Goal: Task Accomplishment & Management: Use online tool/utility

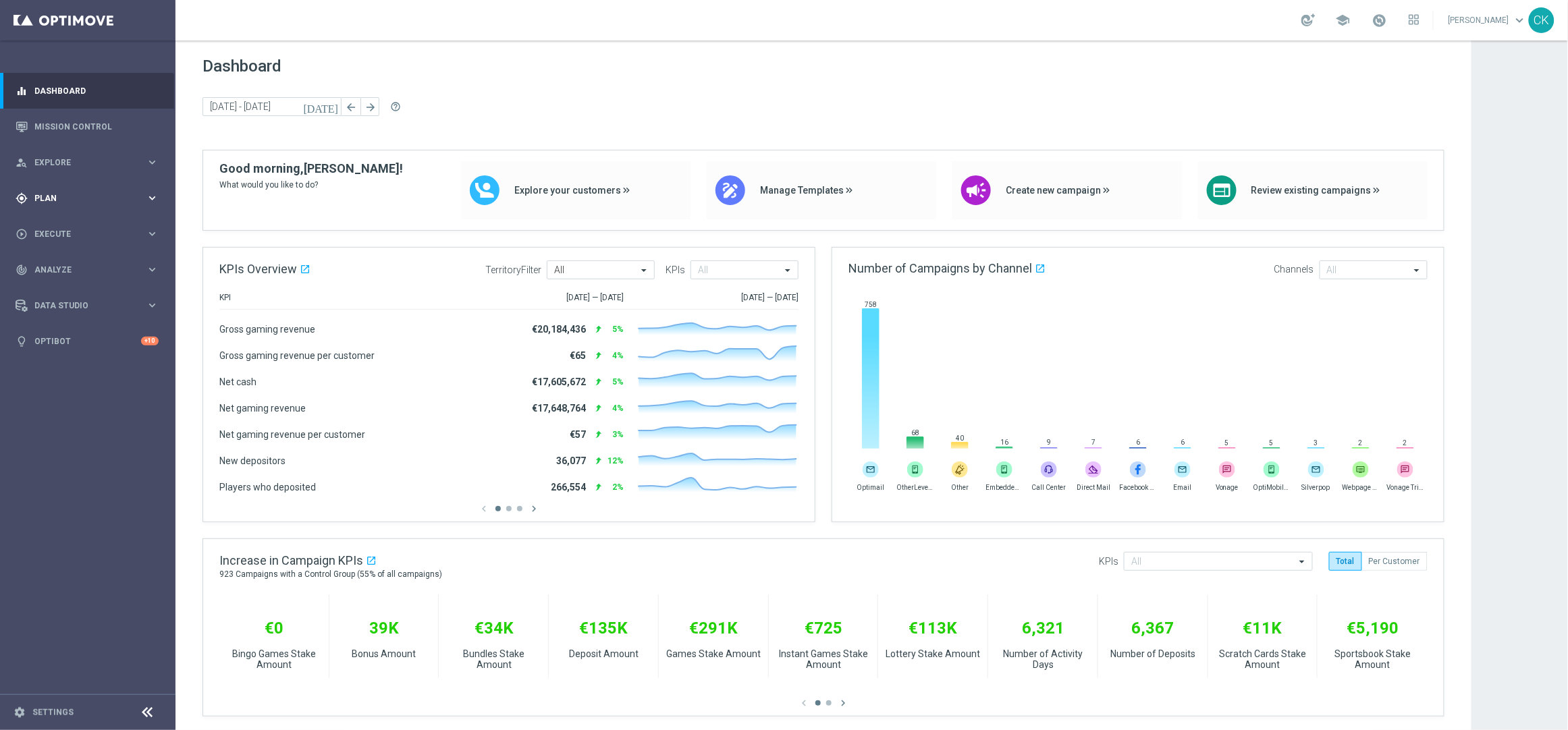
click at [44, 198] on span "Plan" at bounding box center [90, 198] width 111 height 8
click at [54, 267] on span "Templates" at bounding box center [84, 266] width 96 height 8
click at [64, 280] on div "Optimail" at bounding box center [107, 287] width 132 height 20
click at [56, 286] on link "Optimail" at bounding box center [91, 287] width 99 height 11
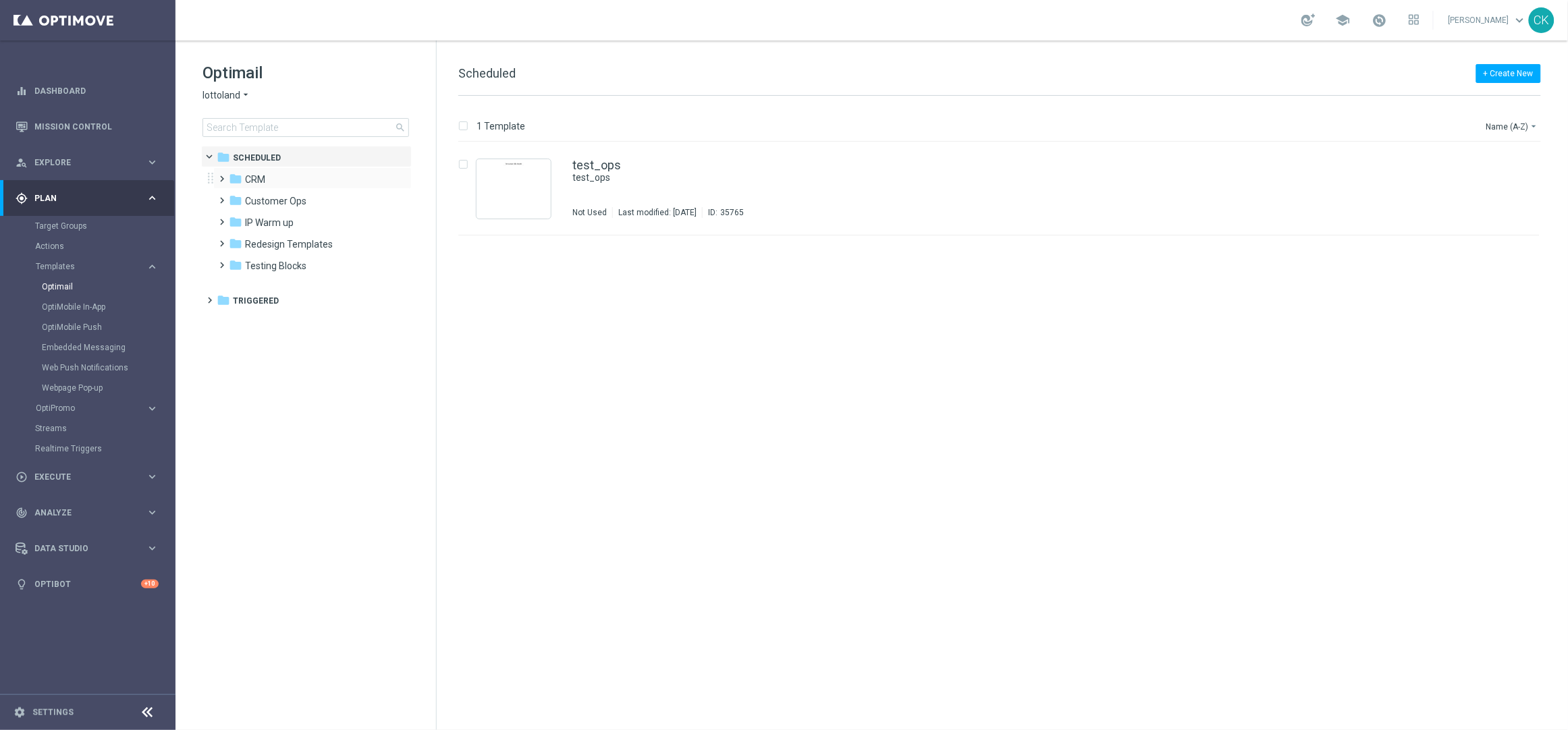
click at [215, 177] on div "folder CRM more_vert" at bounding box center [312, 178] width 198 height 22
click at [218, 175] on span at bounding box center [220, 172] width 6 height 5
click at [236, 218] on span at bounding box center [233, 215] width 6 height 5
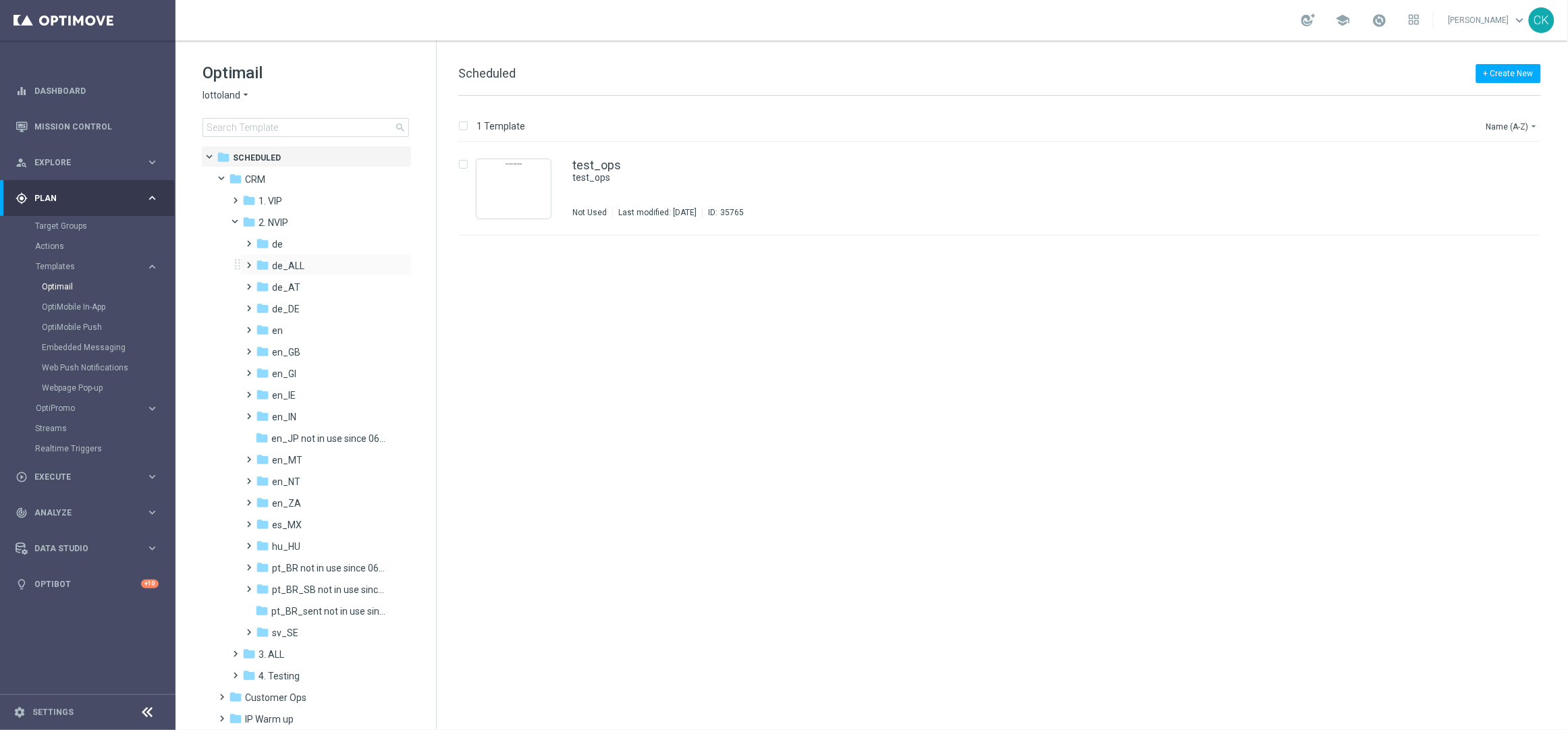
click at [250, 262] on span at bounding box center [247, 259] width 6 height 5
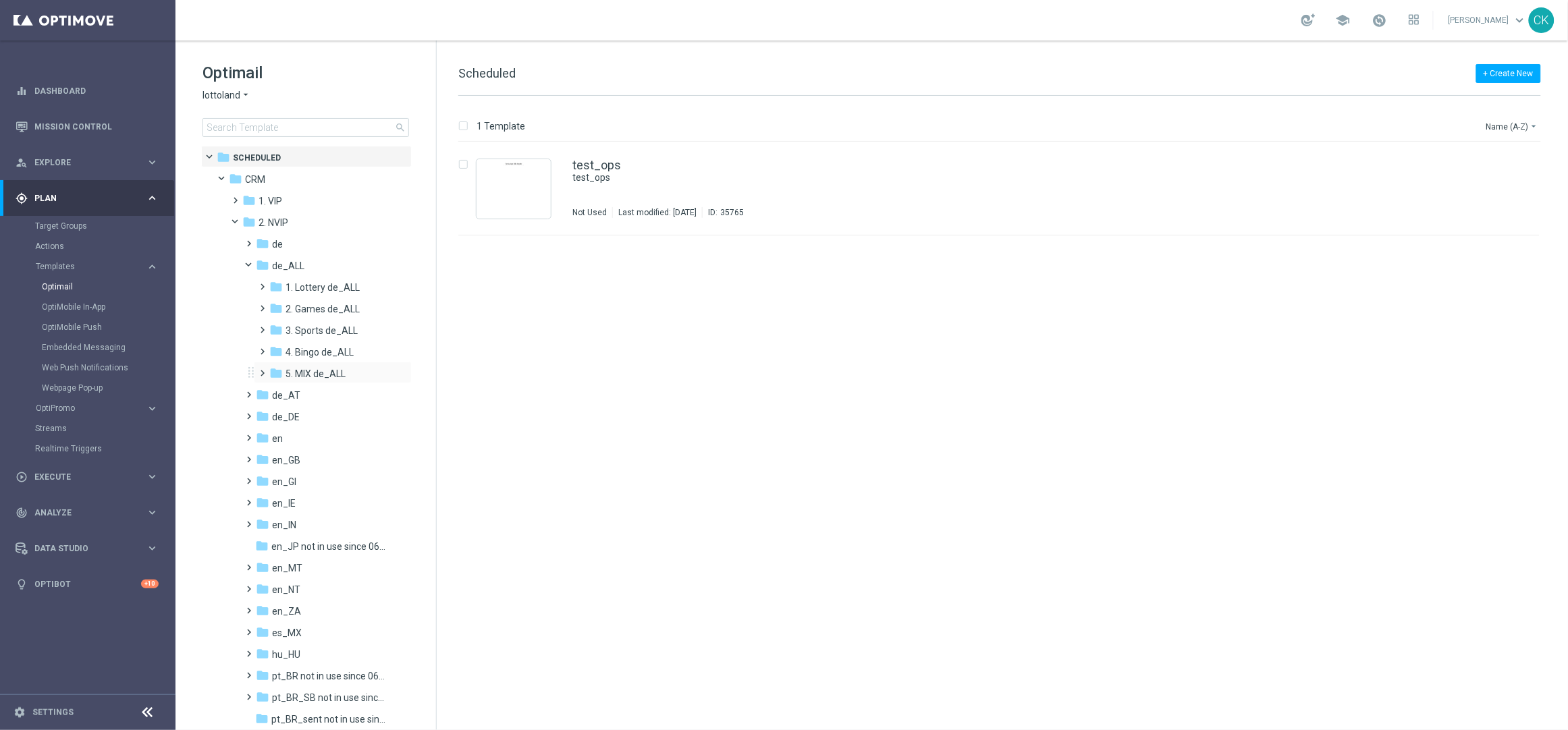
click at [263, 369] on span at bounding box center [261, 367] width 6 height 5
click at [277, 413] on span at bounding box center [274, 410] width 6 height 5
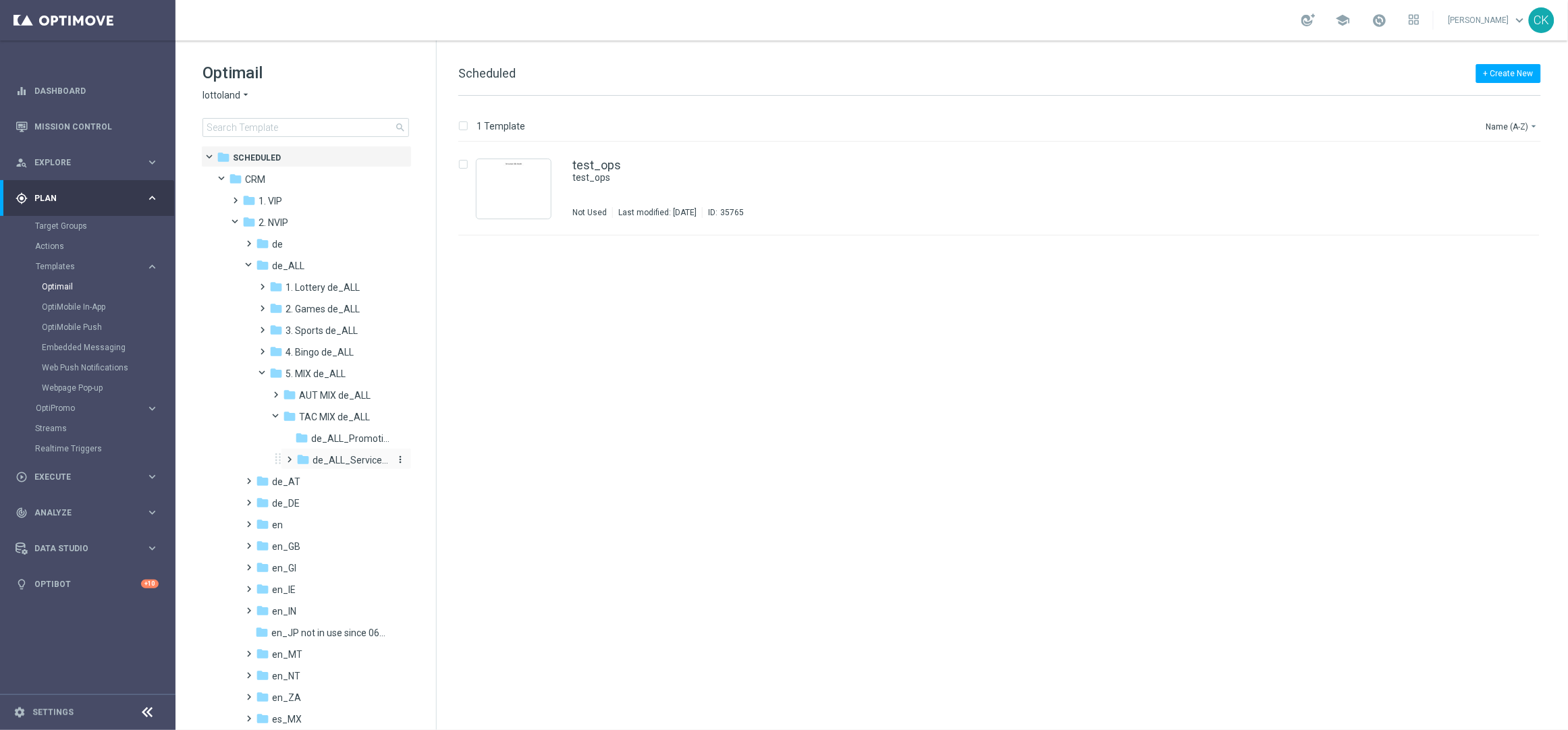
click at [349, 454] on span "de_ALL_ServiceMailer" at bounding box center [351, 460] width 78 height 13
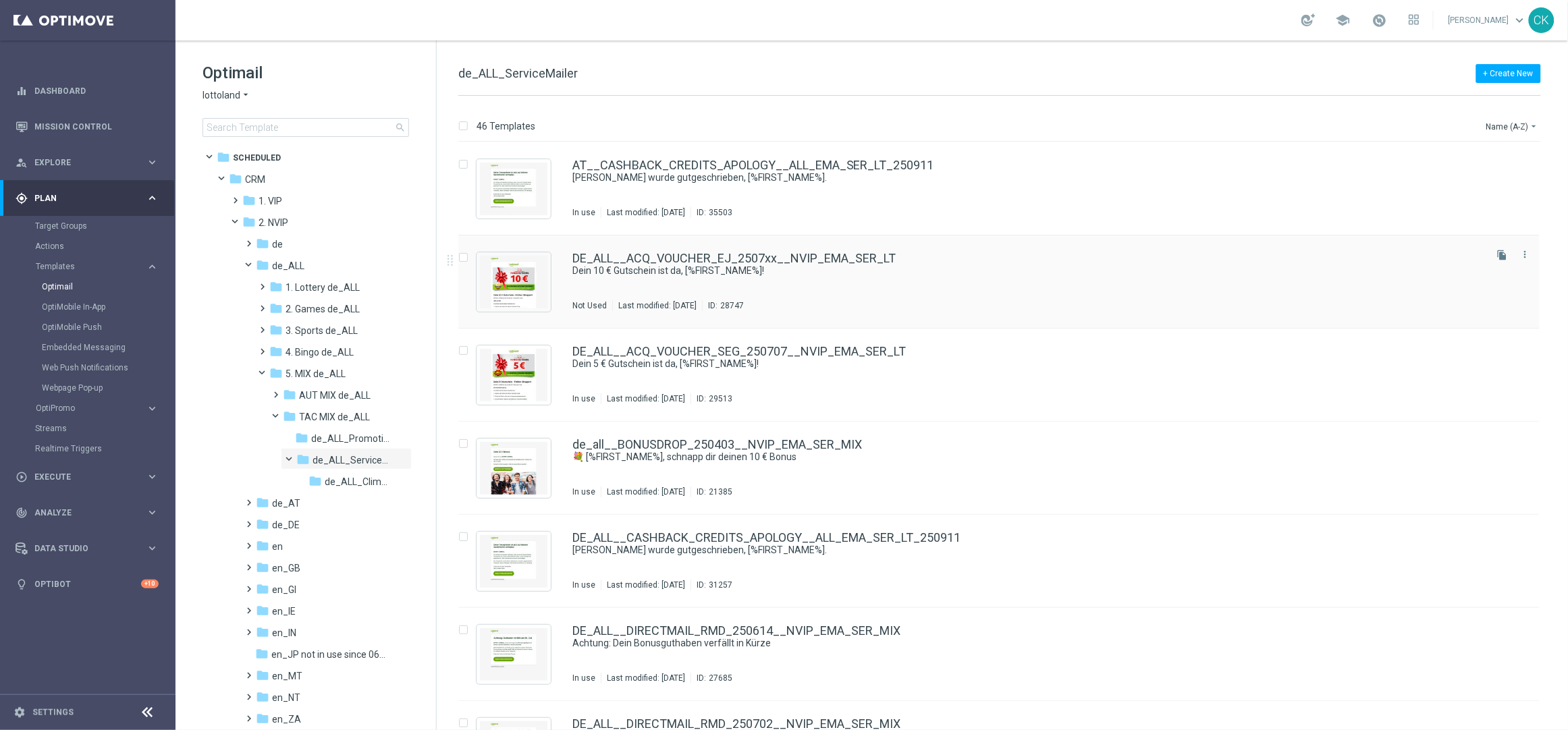
click at [622, 250] on div "DE_ALL__ACQ_VOUCHER_EJ_2507xx__NVIP_EMA_SER_LT Dein 10 € Gutschein ist da, [%FI…" at bounding box center [998, 282] width 1081 height 93
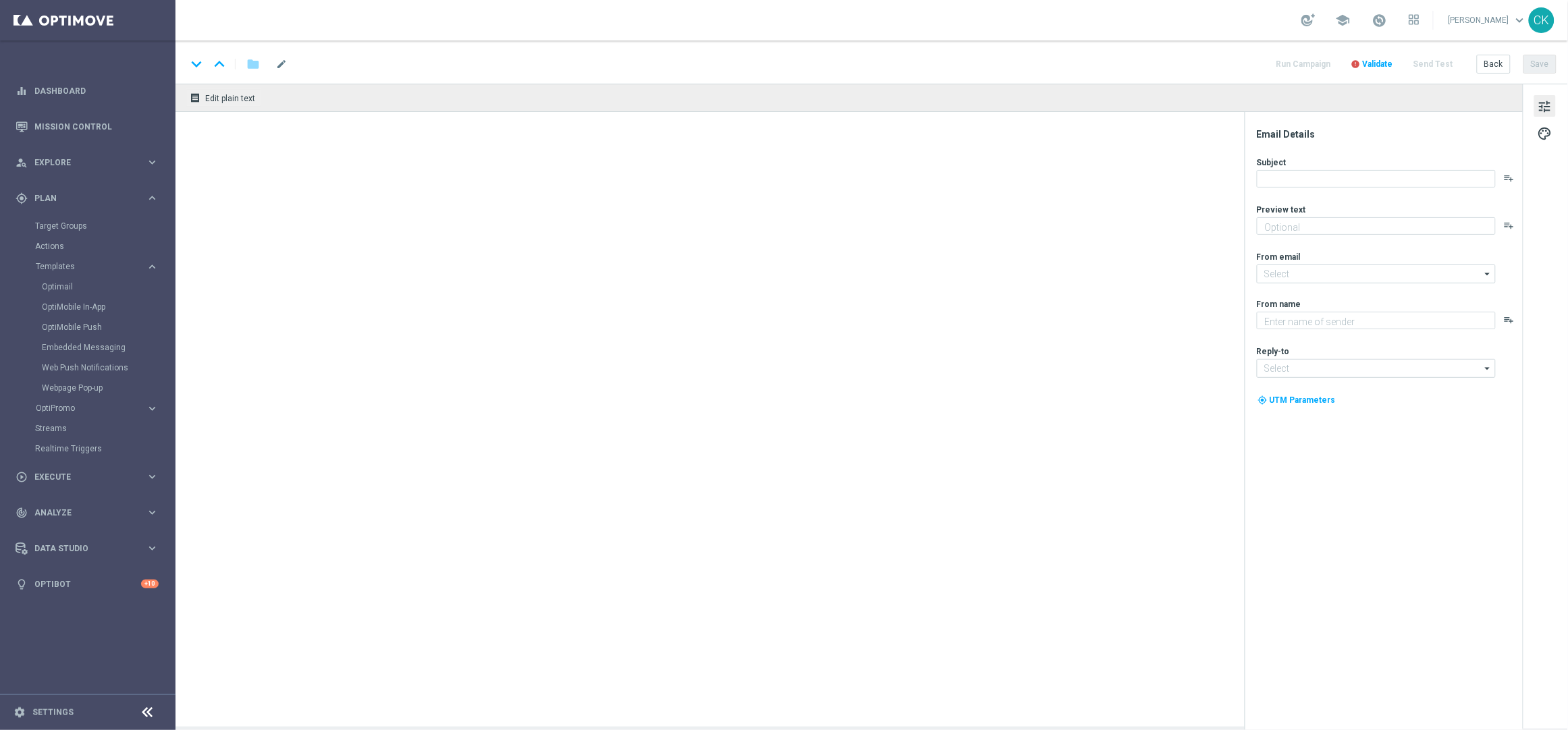
type textarea "Löse deinen 10 € [PERSON_NAME] auf [DOMAIN_NAME] ein"
type input "[EMAIL_ADDRESS][DOMAIN_NAME]"
type textarea "Lottoland"
type input "[EMAIL_ADDRESS][DOMAIN_NAME]"
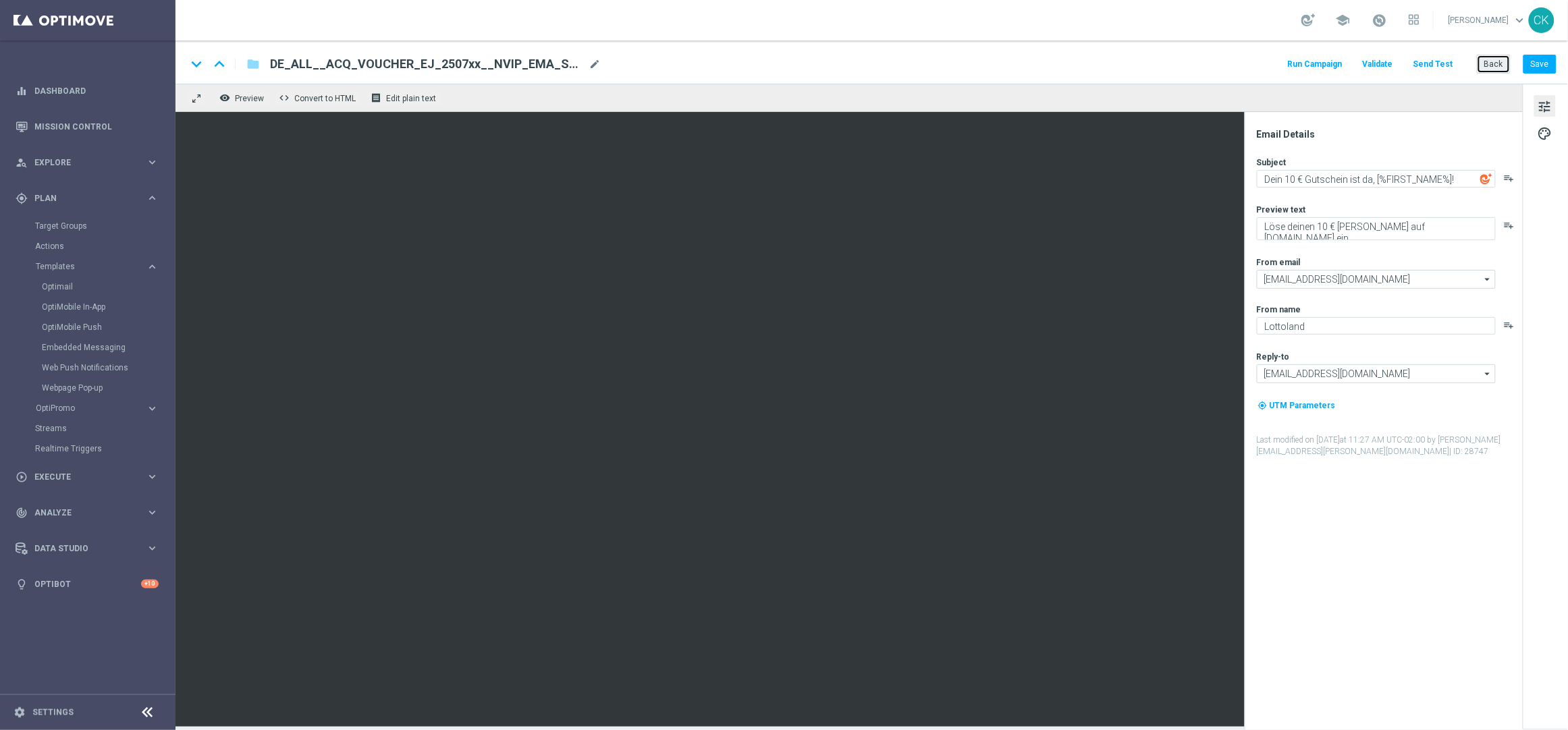
click at [1493, 63] on button "Back" at bounding box center [1494, 64] width 34 height 19
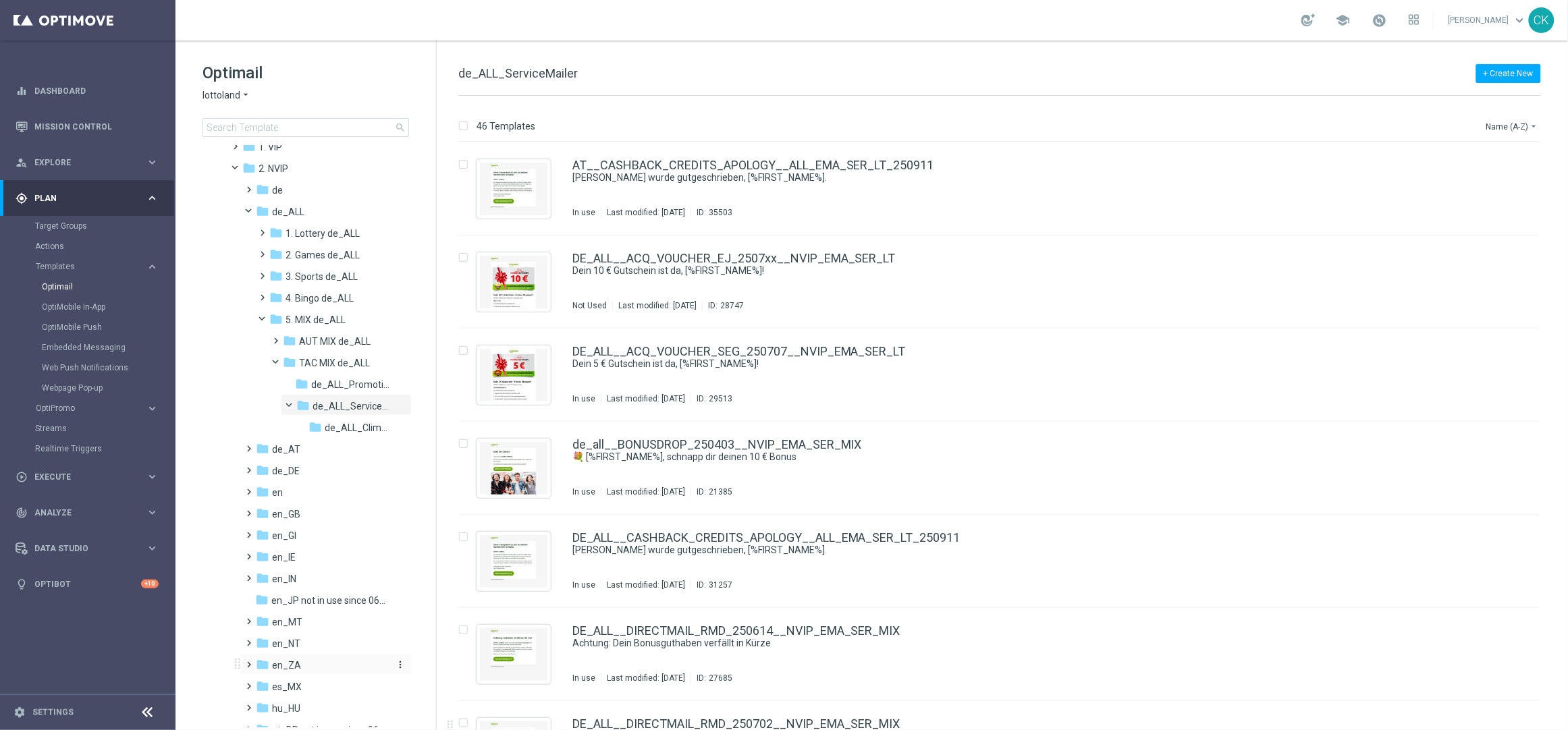
scroll to position [59, 0]
click at [249, 441] on span at bounding box center [247, 437] width 6 height 5
click at [263, 548] on span at bounding box center [261, 545] width 6 height 5
click at [277, 592] on span at bounding box center [274, 588] width 6 height 5
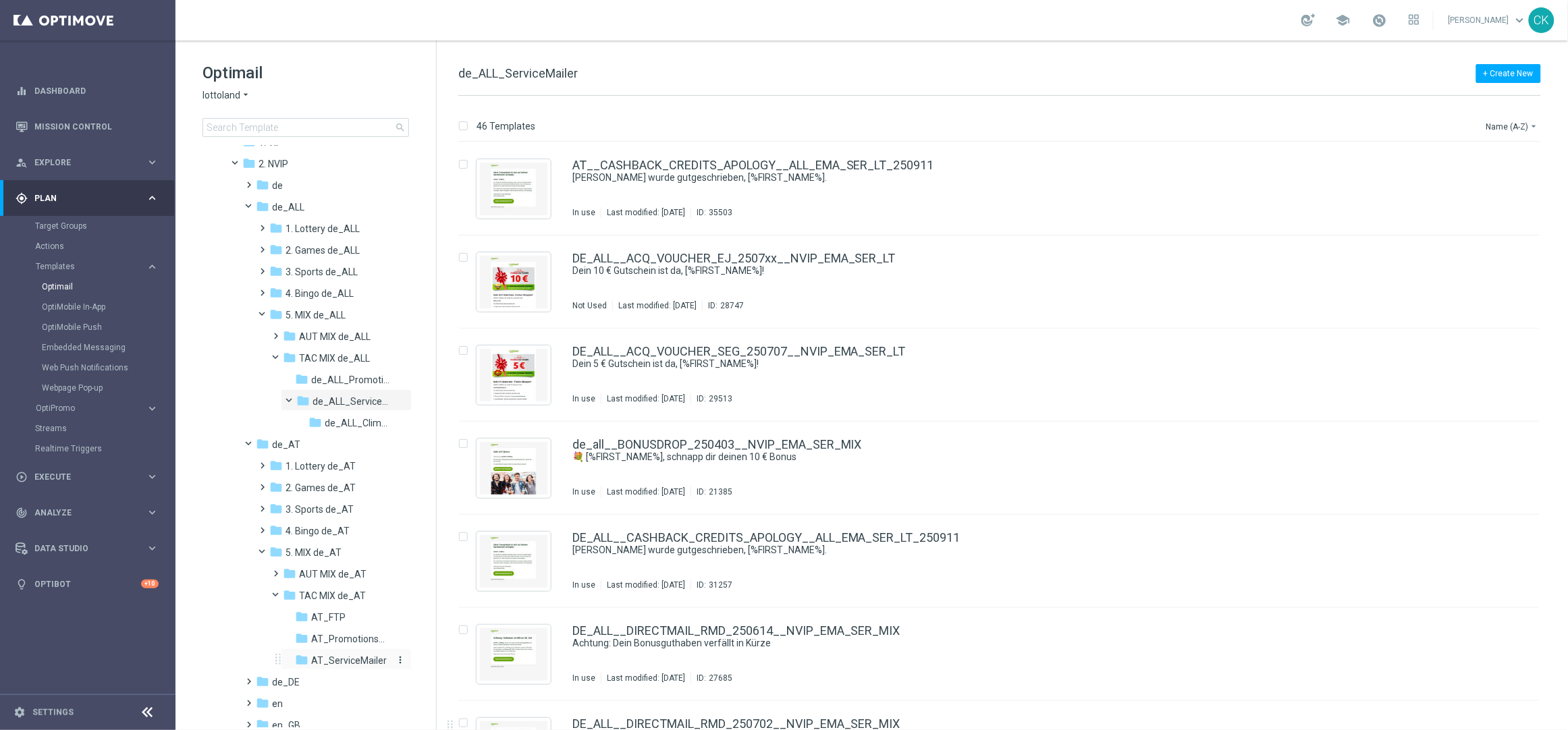
click at [351, 654] on span "AT_ServiceMailer" at bounding box center [348, 660] width 76 height 13
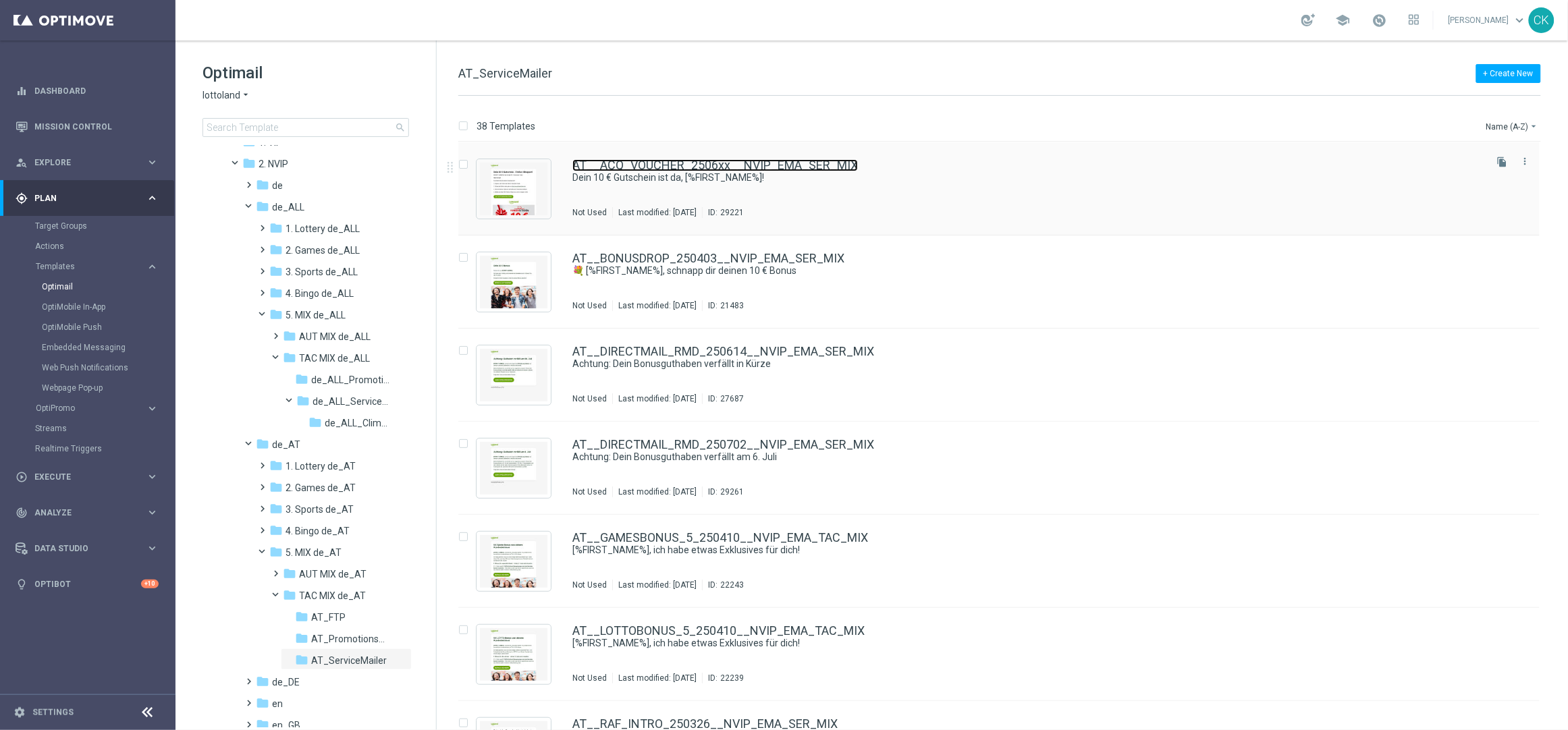
click at [625, 165] on link "AT__ACQ_VOUCHER_2506xx__NVIP_EMA_SER_MIX" at bounding box center [715, 165] width 286 height 13
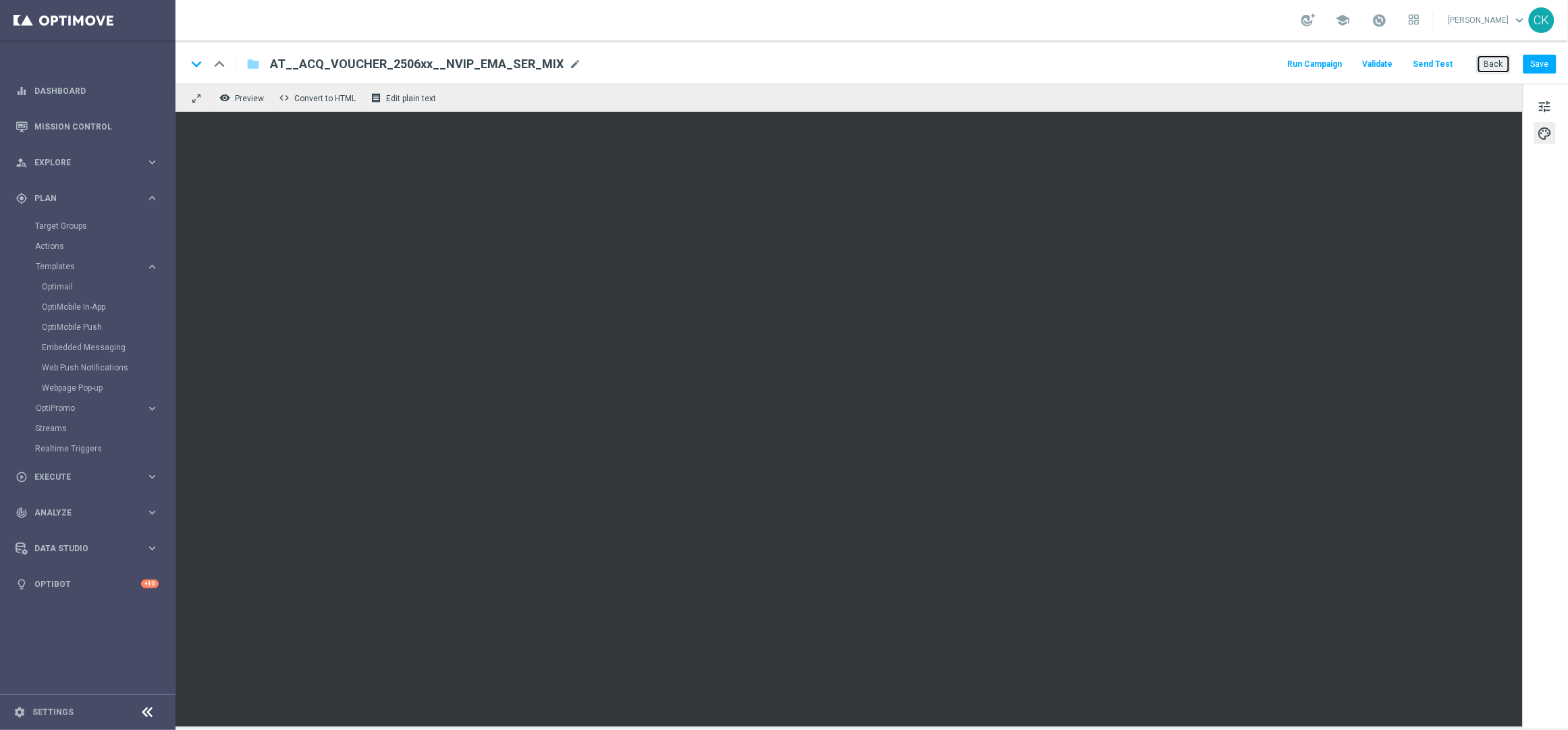
click at [1488, 67] on button "Back" at bounding box center [1494, 64] width 34 height 19
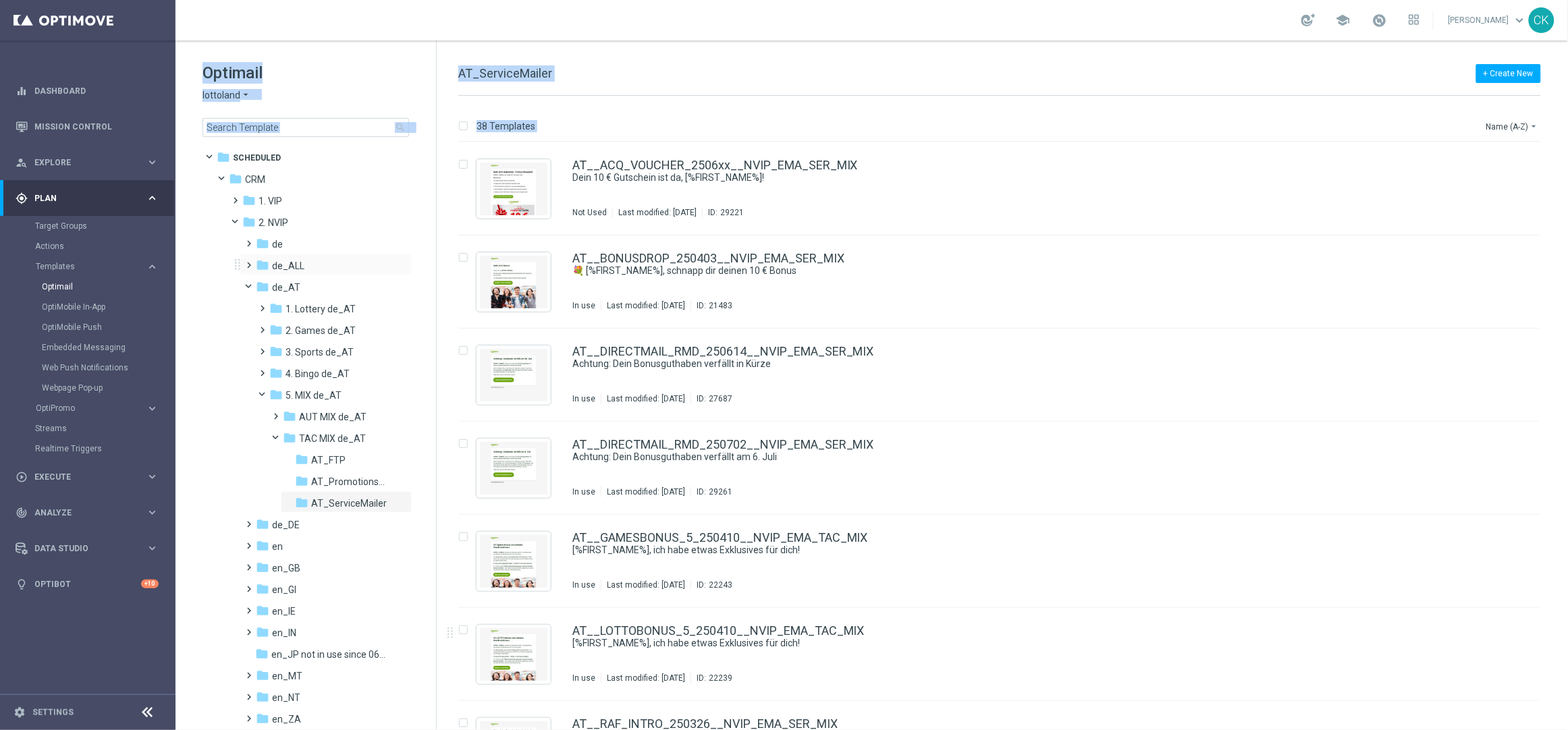
click at [250, 262] on span at bounding box center [247, 259] width 6 height 5
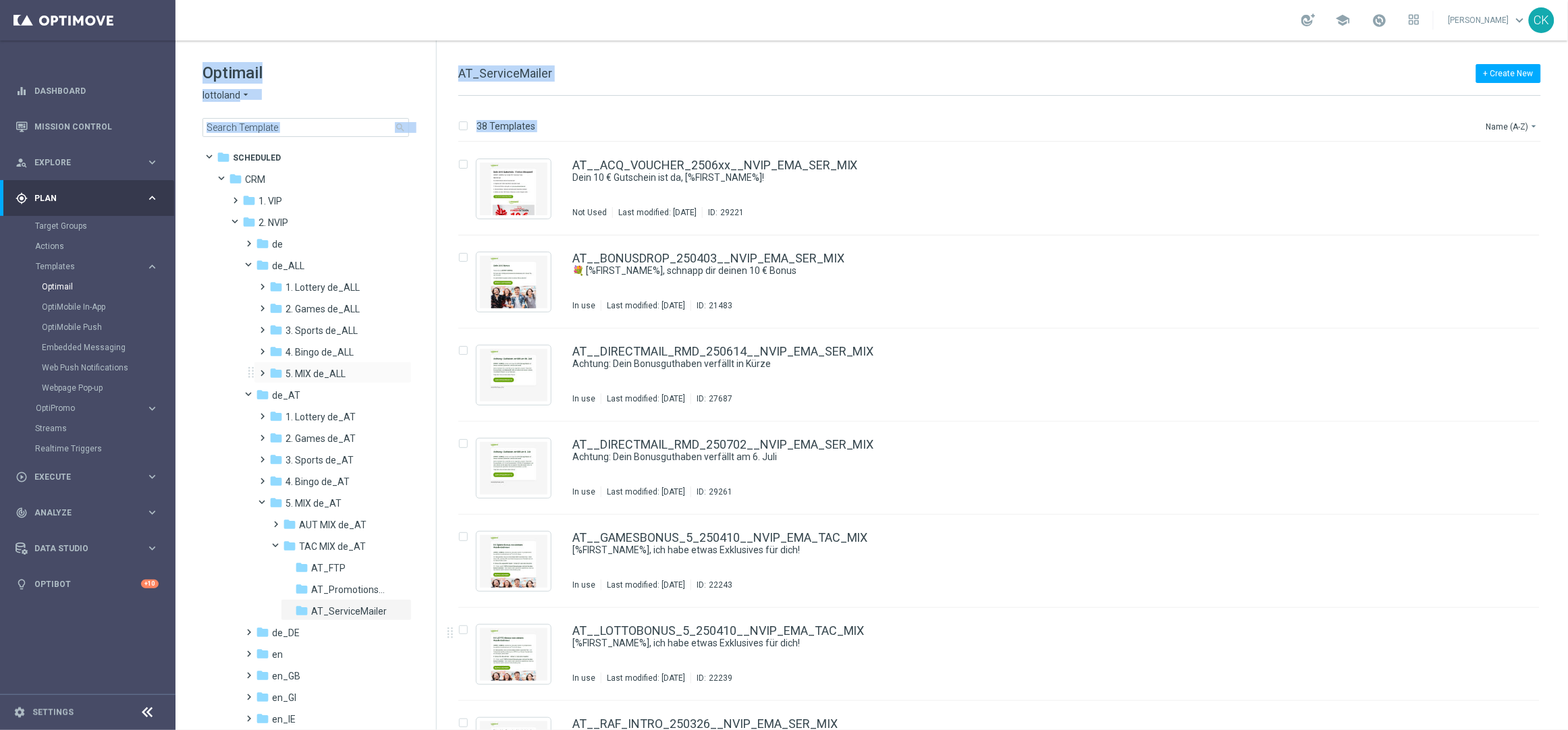
click at [261, 369] on span at bounding box center [261, 367] width 6 height 5
click at [277, 413] on span at bounding box center [274, 410] width 6 height 5
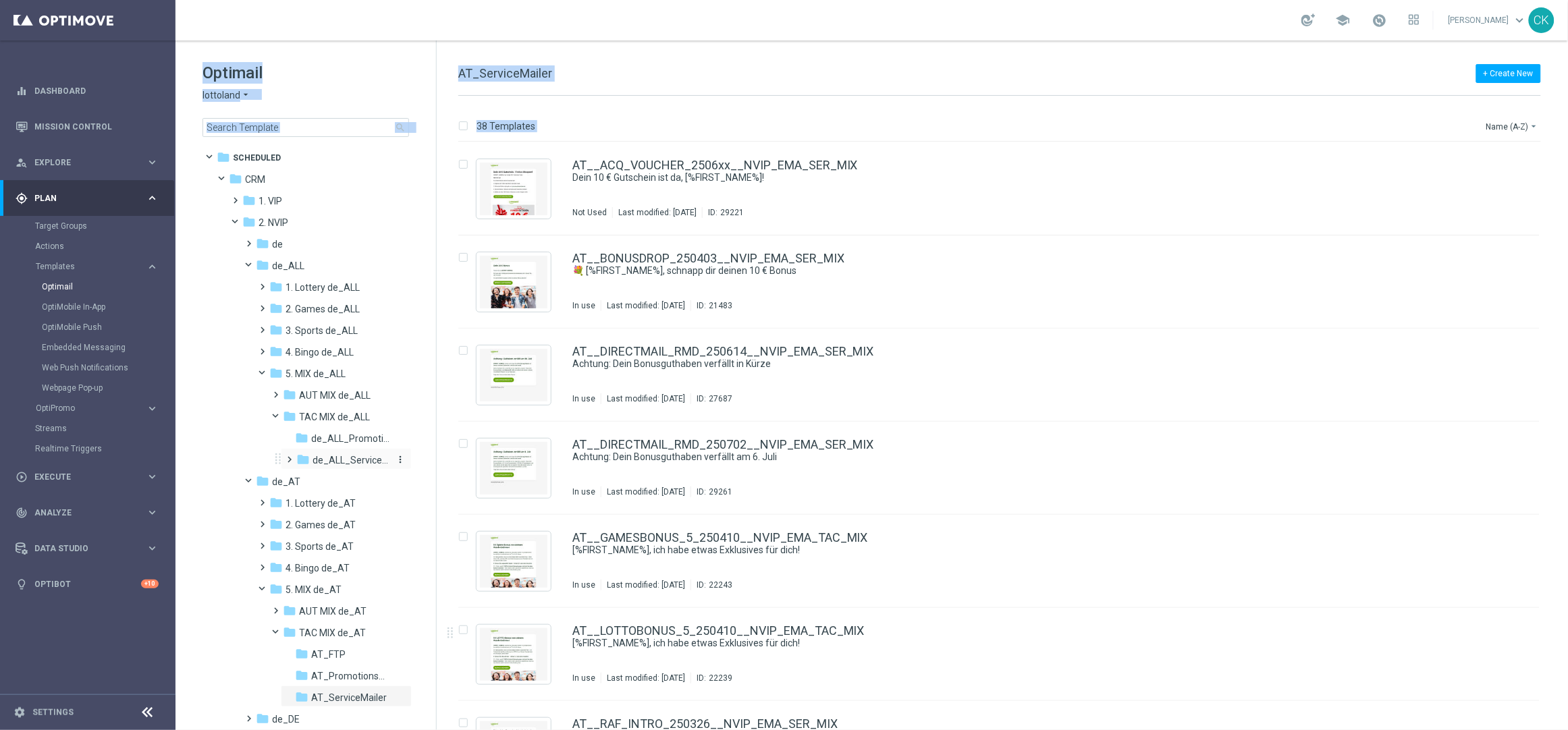
click at [344, 460] on span "de_ALL_ServiceMailer" at bounding box center [351, 460] width 78 height 13
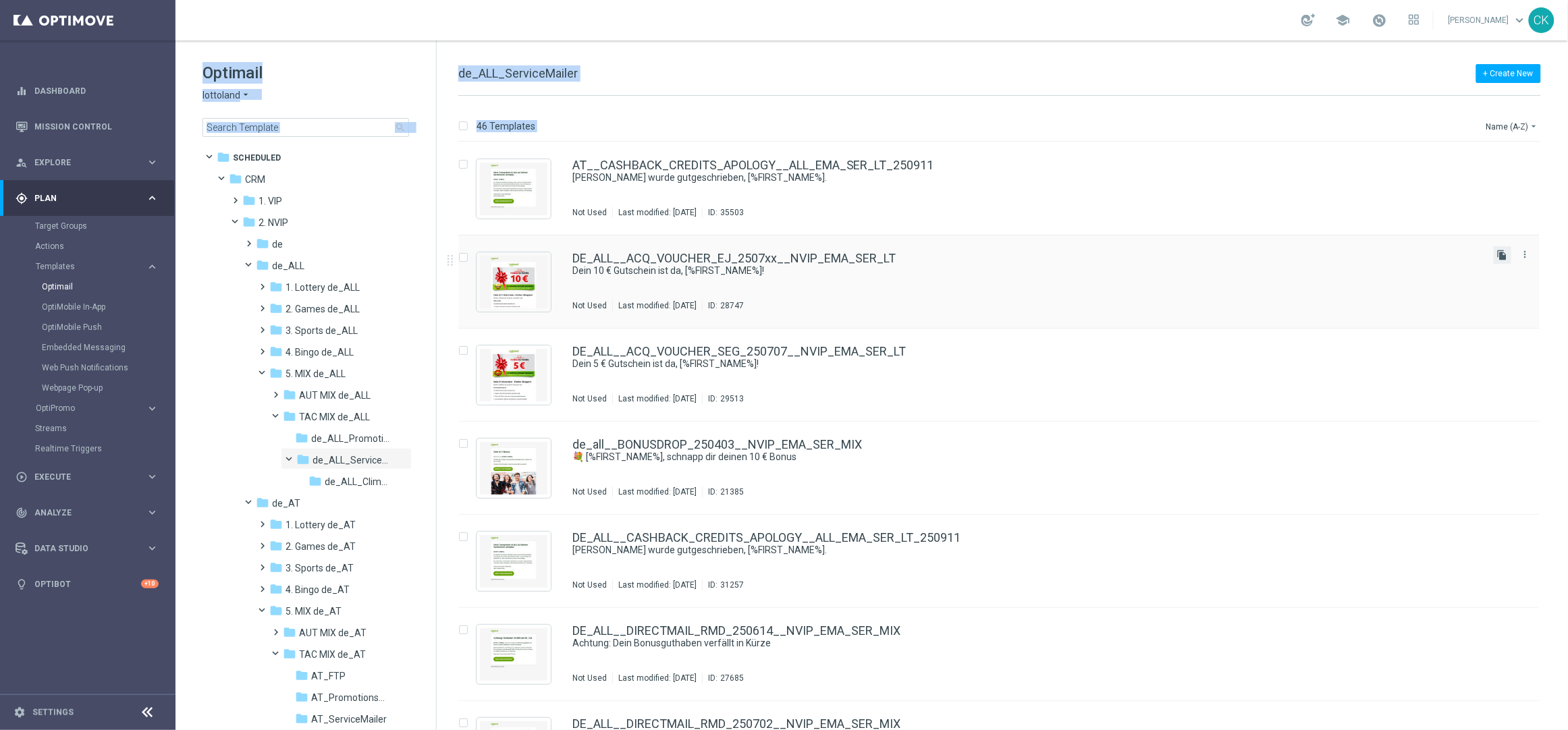
click at [1502, 254] on icon "file_copy" at bounding box center [1502, 255] width 11 height 11
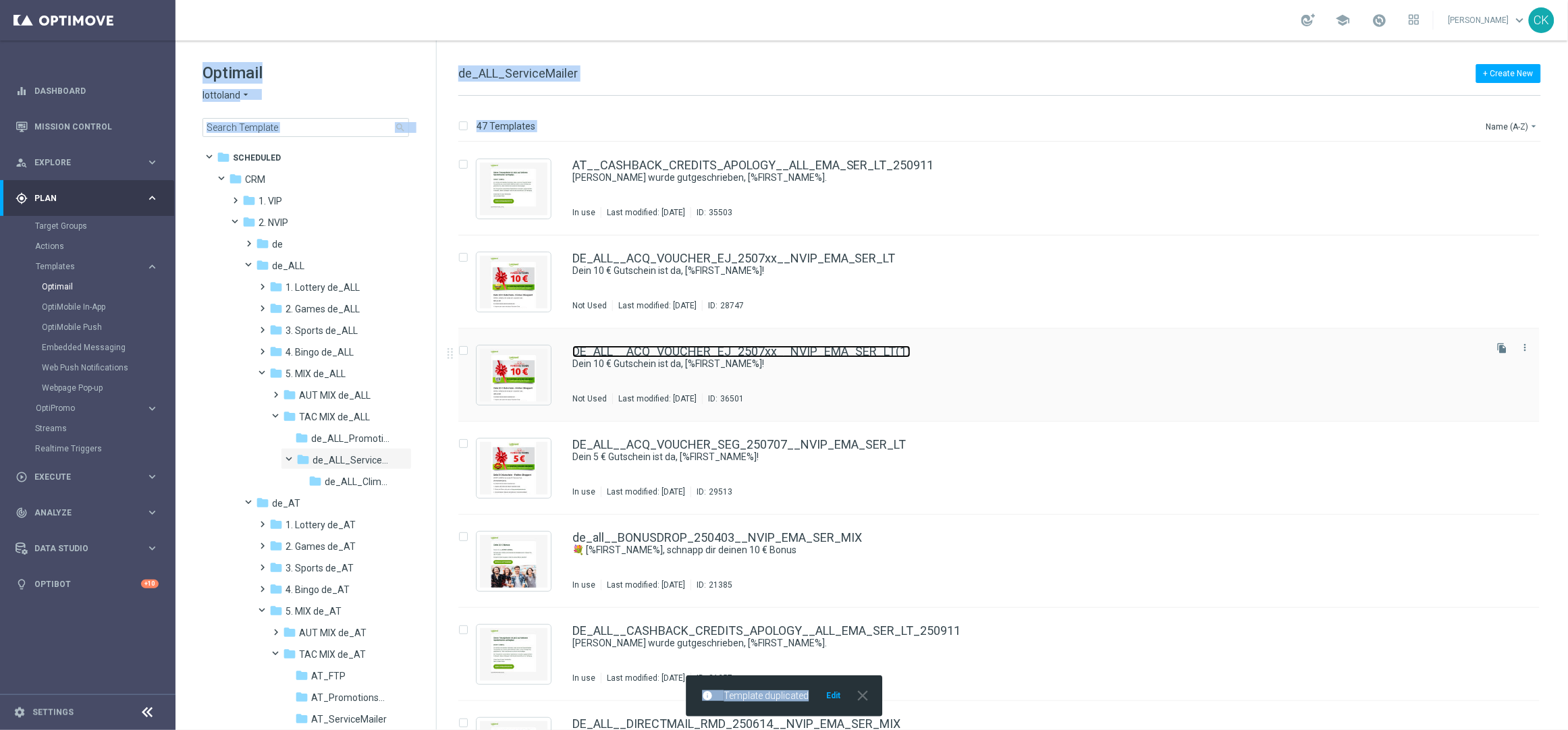
click at [712, 349] on link "DE_ALL__ACQ_VOUCHER_EJ_2507xx__NVIP_EMA_SER_LT(1)" at bounding box center [741, 351] width 338 height 13
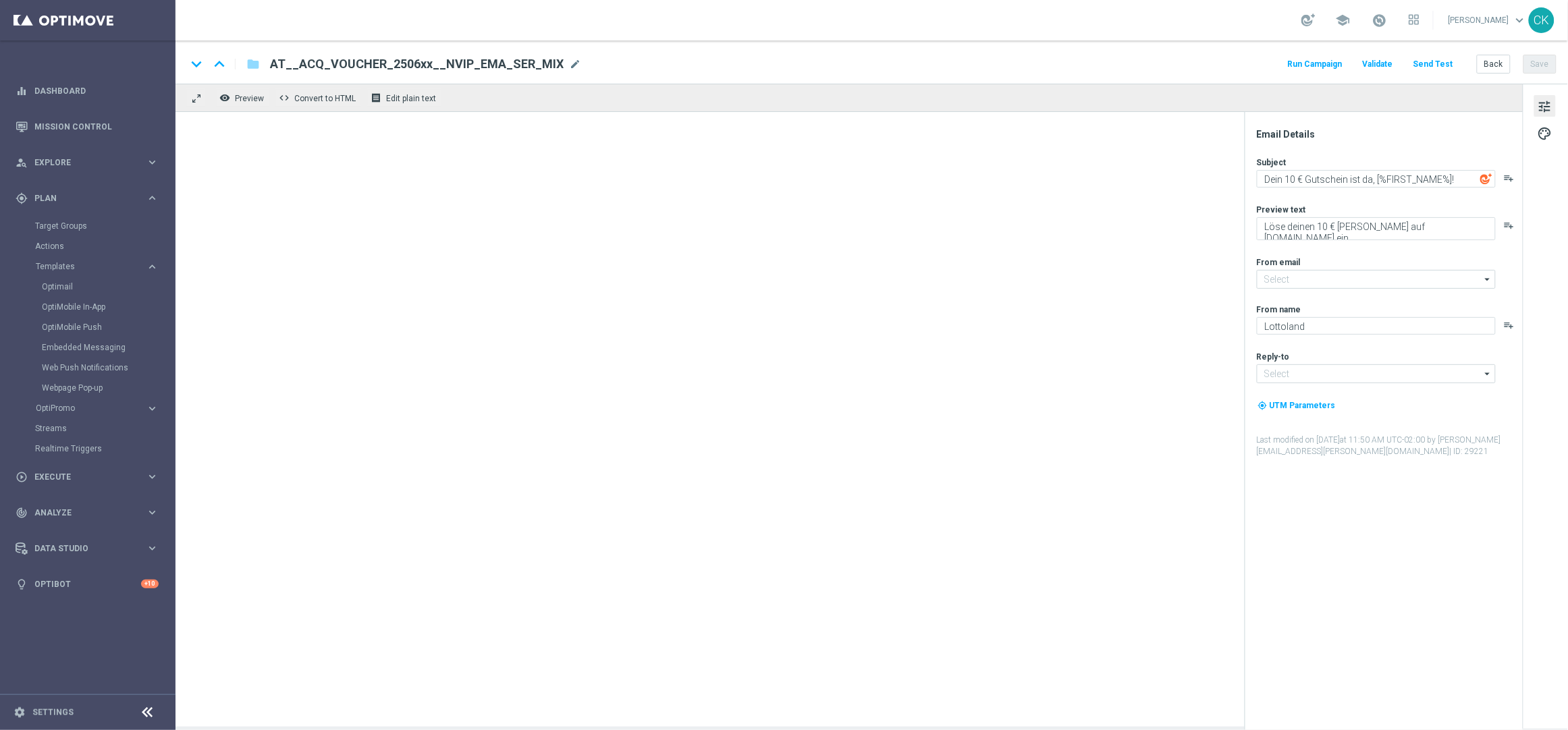
type input "[EMAIL_ADDRESS][DOMAIN_NAME]"
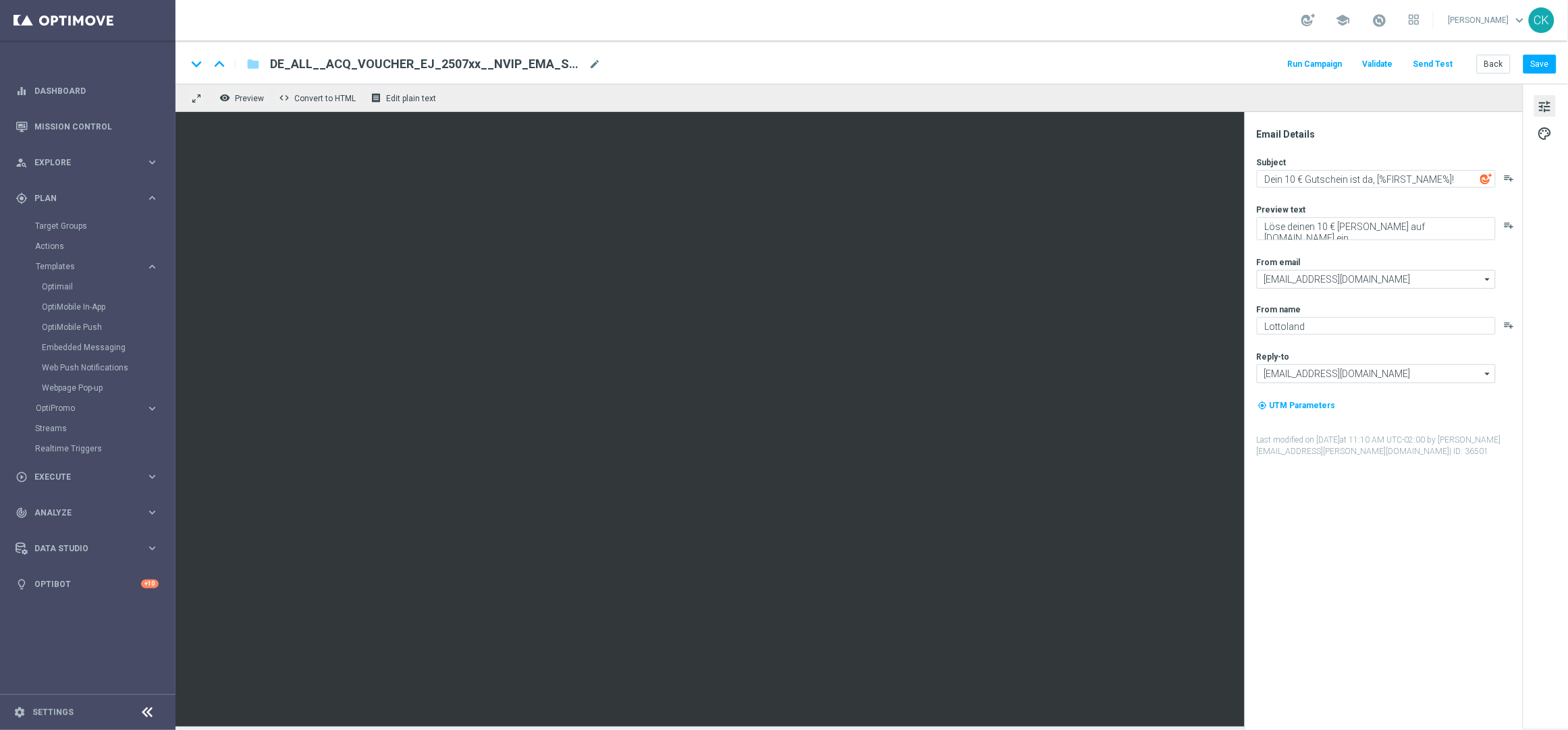
click at [426, 62] on span "DE_ALL__ACQ_VOUCHER_EJ_2507xx__NVIP_EMA_SER_LT(1)" at bounding box center [427, 64] width 313 height 16
click at [398, 59] on input "DE_ALL__ACQ_VOUCHER_EJ_2507xx__NVIP_EMA_SER_LT(1)" at bounding box center [438, 64] width 335 height 17
click at [434, 62] on input "DE_ALL__ACQ_VOUCHER_649_2507xx__NVIP_EMA_SER_LT(1)" at bounding box center [438, 64] width 335 height 17
click at [561, 68] on input "DE_ALL__ACQ_VOUCHER_649_250924__NVIP_EMA_SER_LT(1)" at bounding box center [438, 64] width 335 height 17
type input "DE_ALL__ACQ_VOUCHER_649_250924__NVIP_EMA_SER_LT"
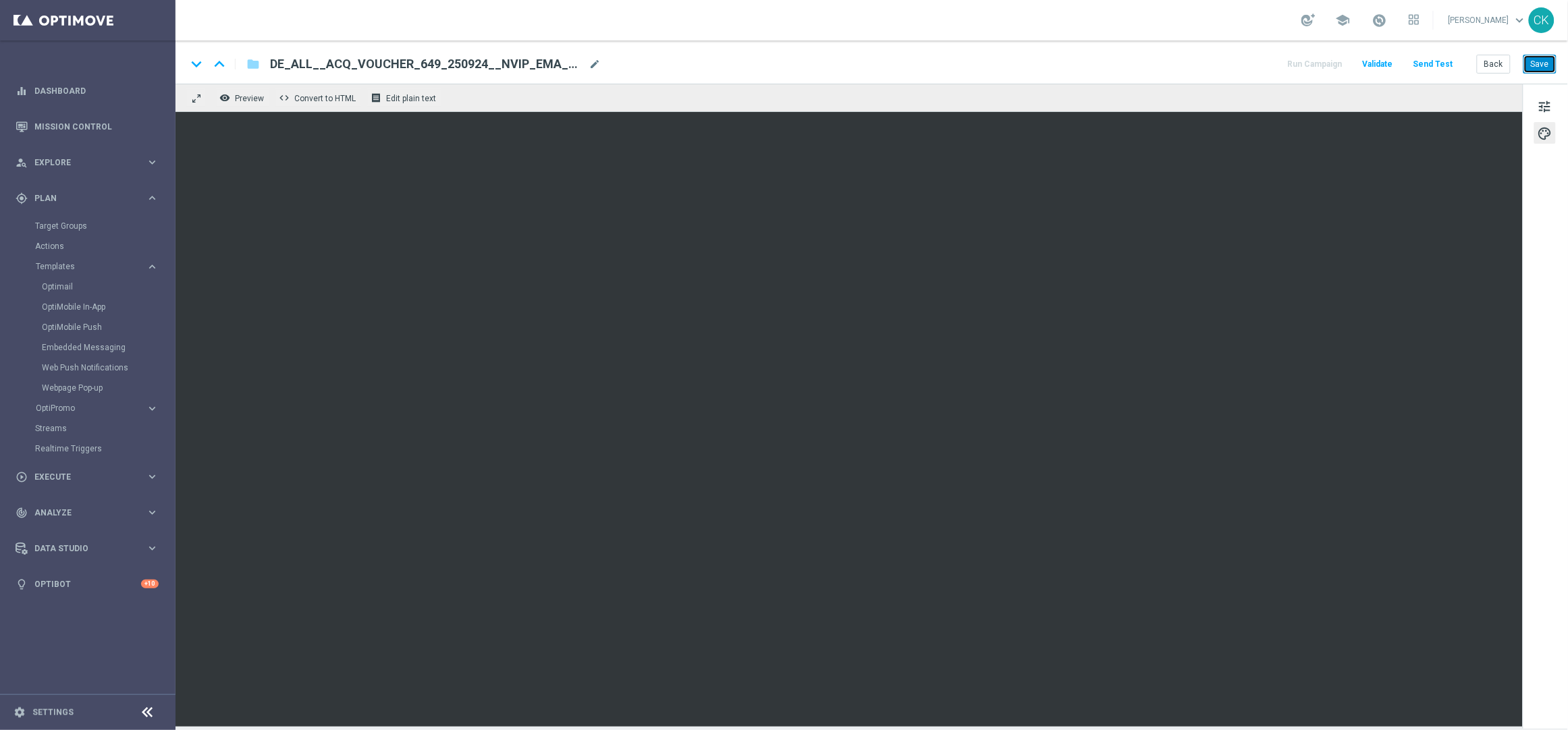
click at [1536, 71] on button "Save" at bounding box center [1540, 64] width 33 height 19
click at [1431, 59] on button "Send Test" at bounding box center [1433, 64] width 44 height 18
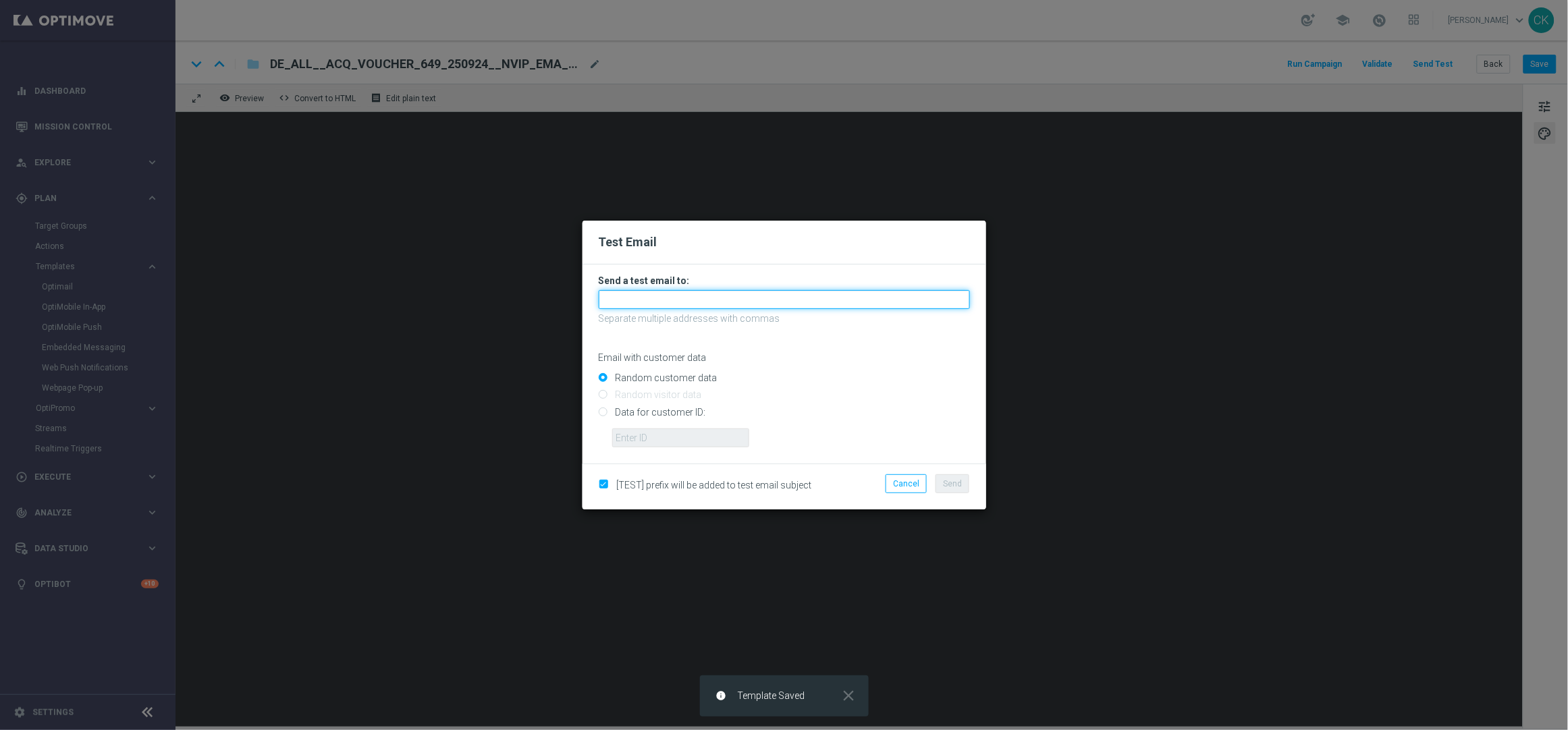
click at [673, 291] on input "text" at bounding box center [784, 300] width 371 height 19
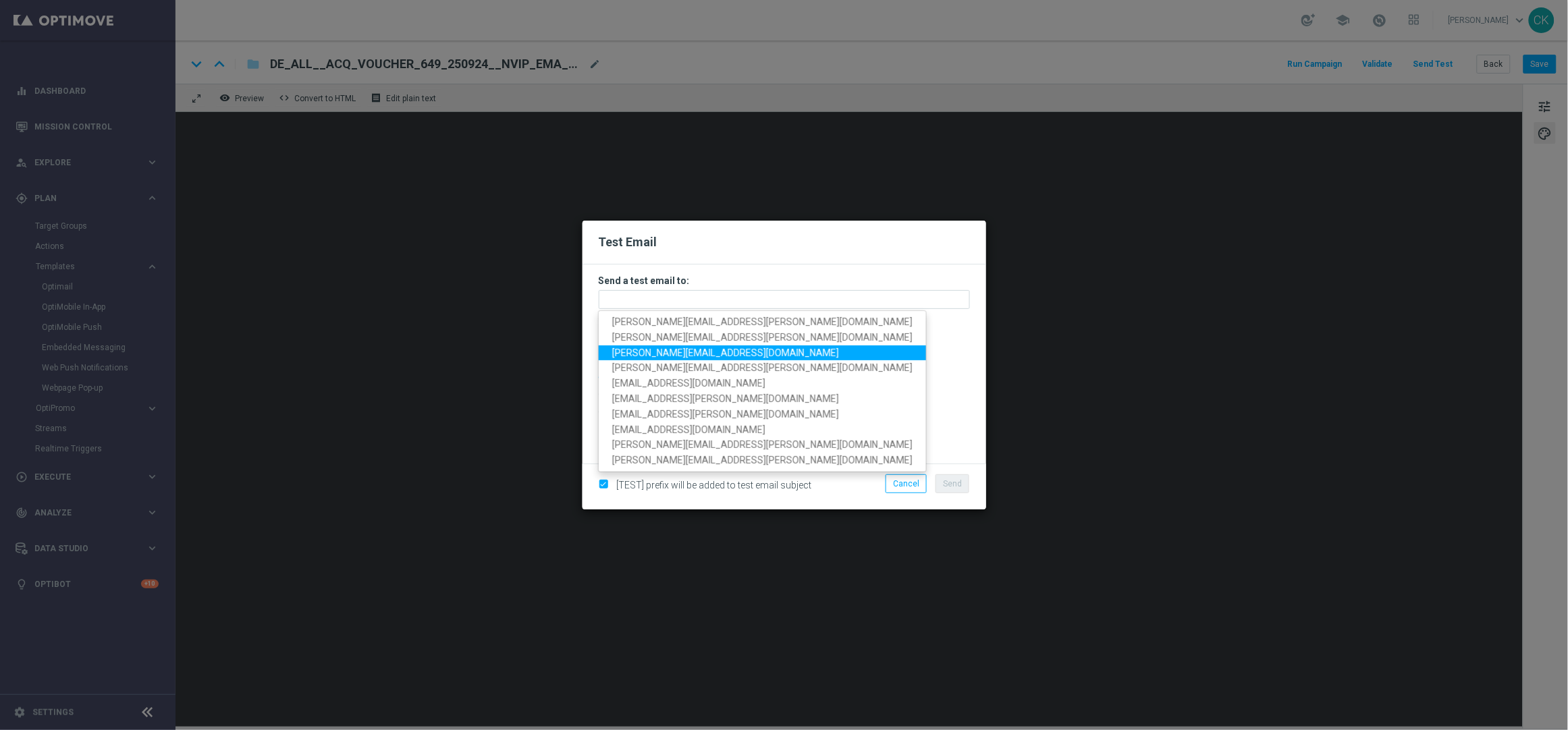
click at [671, 355] on span "[PERSON_NAME][EMAIL_ADDRESS][DOMAIN_NAME]" at bounding box center [726, 352] width 227 height 11
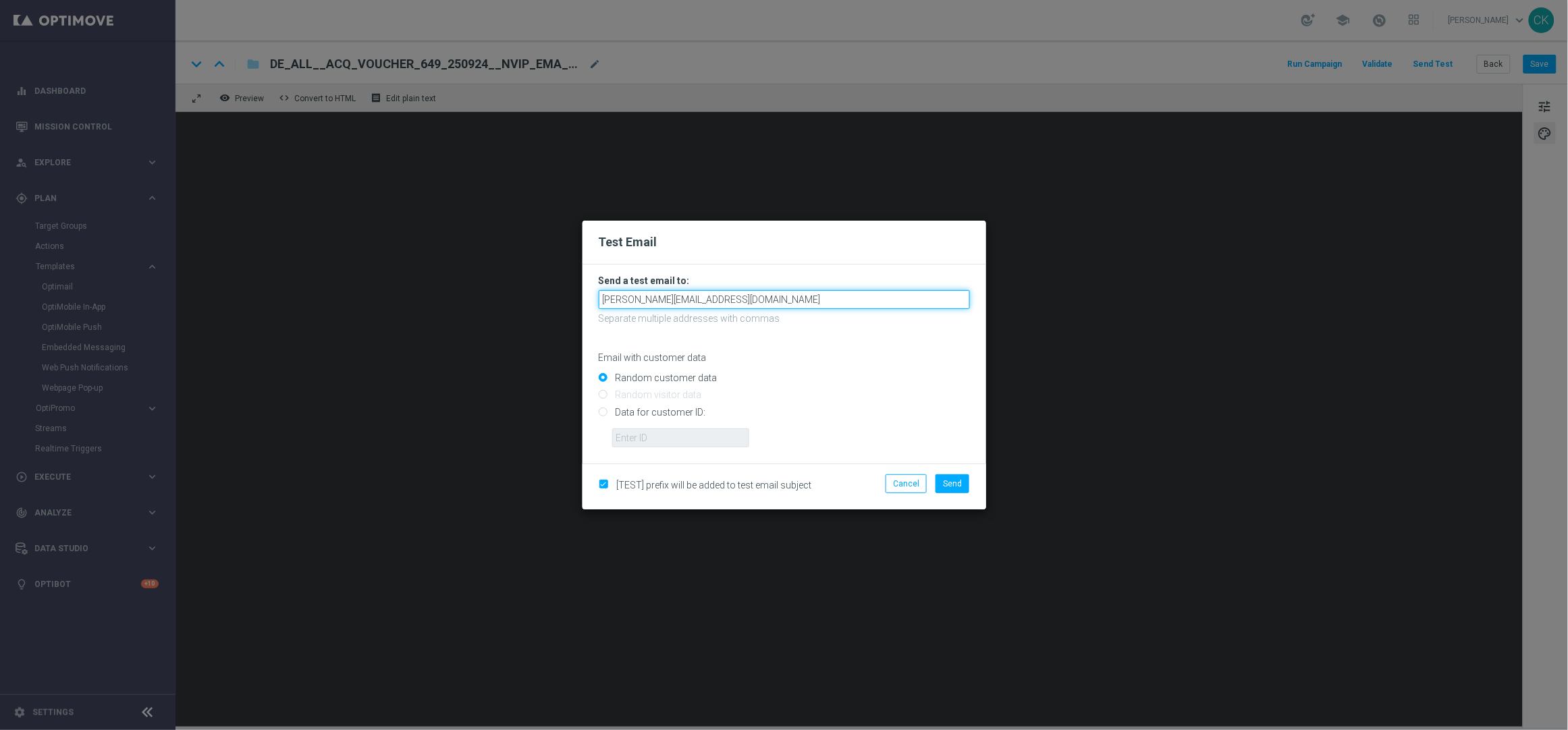
click at [790, 299] on input "[PERSON_NAME][EMAIL_ADDRESS][DOMAIN_NAME]" at bounding box center [784, 300] width 371 height 19
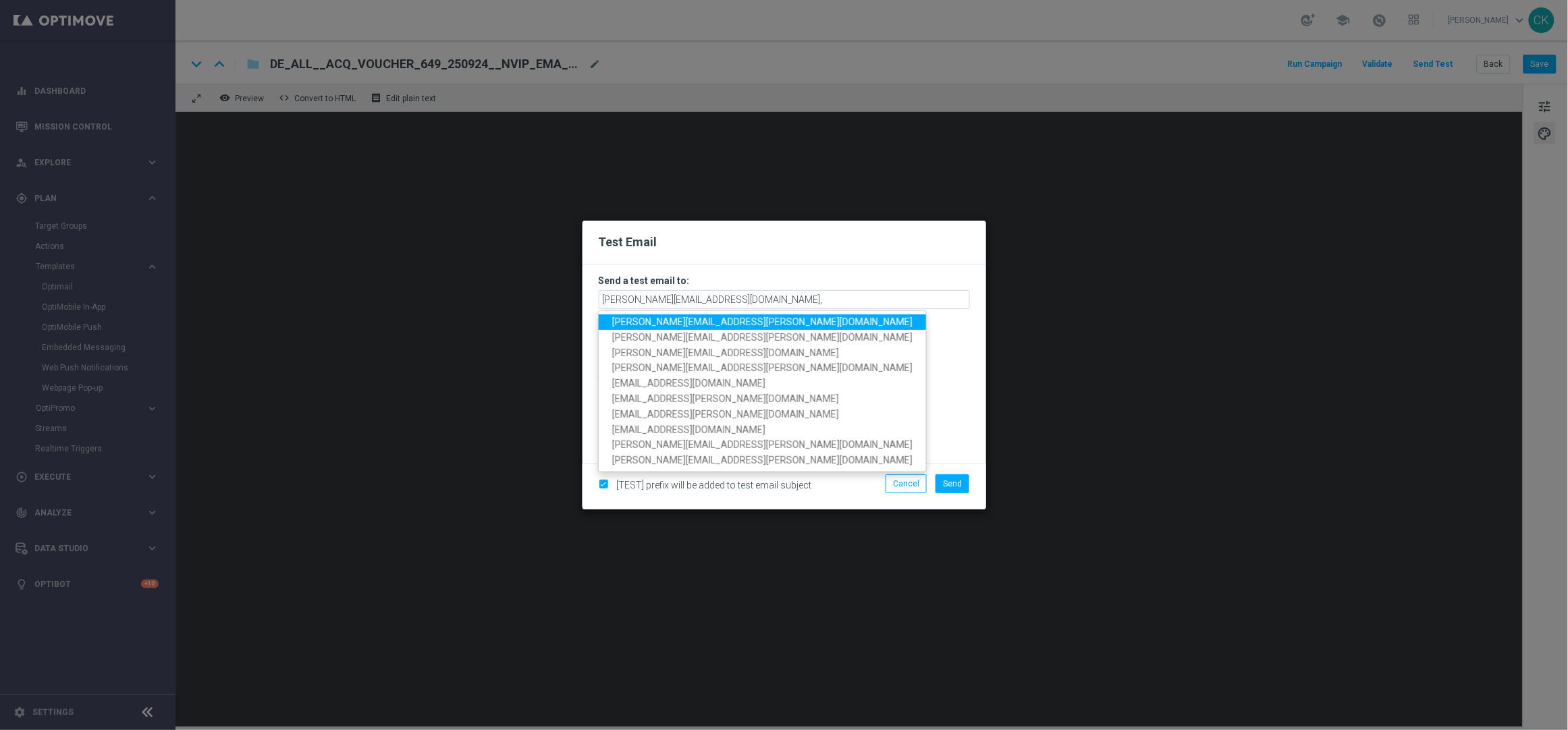
click at [683, 321] on span "[PERSON_NAME][EMAIL_ADDRESS][PERSON_NAME][DOMAIN_NAME]" at bounding box center [762, 322] width 301 height 11
type input "[PERSON_NAME][EMAIL_ADDRESS][DOMAIN_NAME],[DOMAIN_NAME][EMAIL_ADDRESS][PERSON_N…"
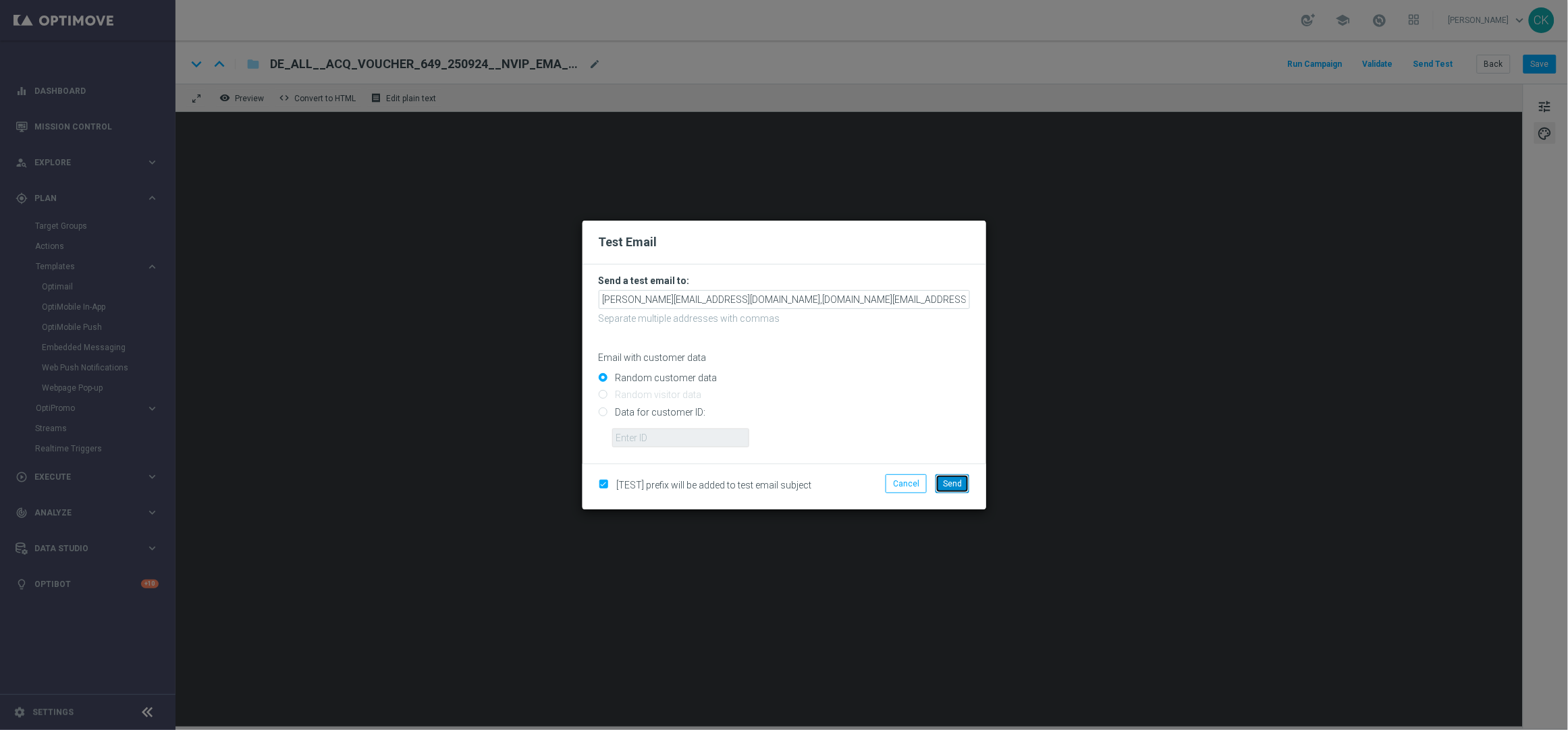
click at [948, 487] on button "Send" at bounding box center [952, 484] width 34 height 19
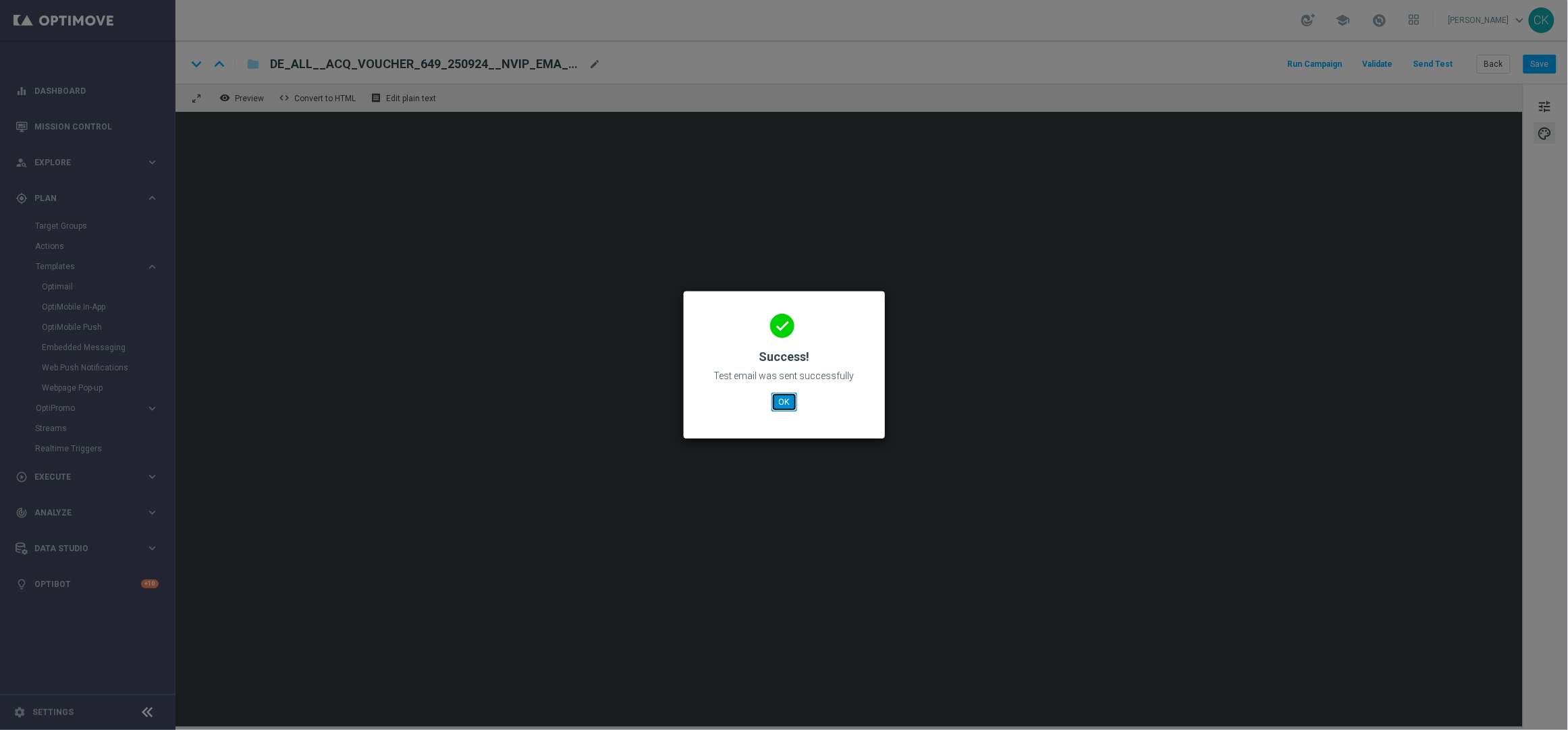
click at [787, 399] on button "OK" at bounding box center [784, 402] width 26 height 19
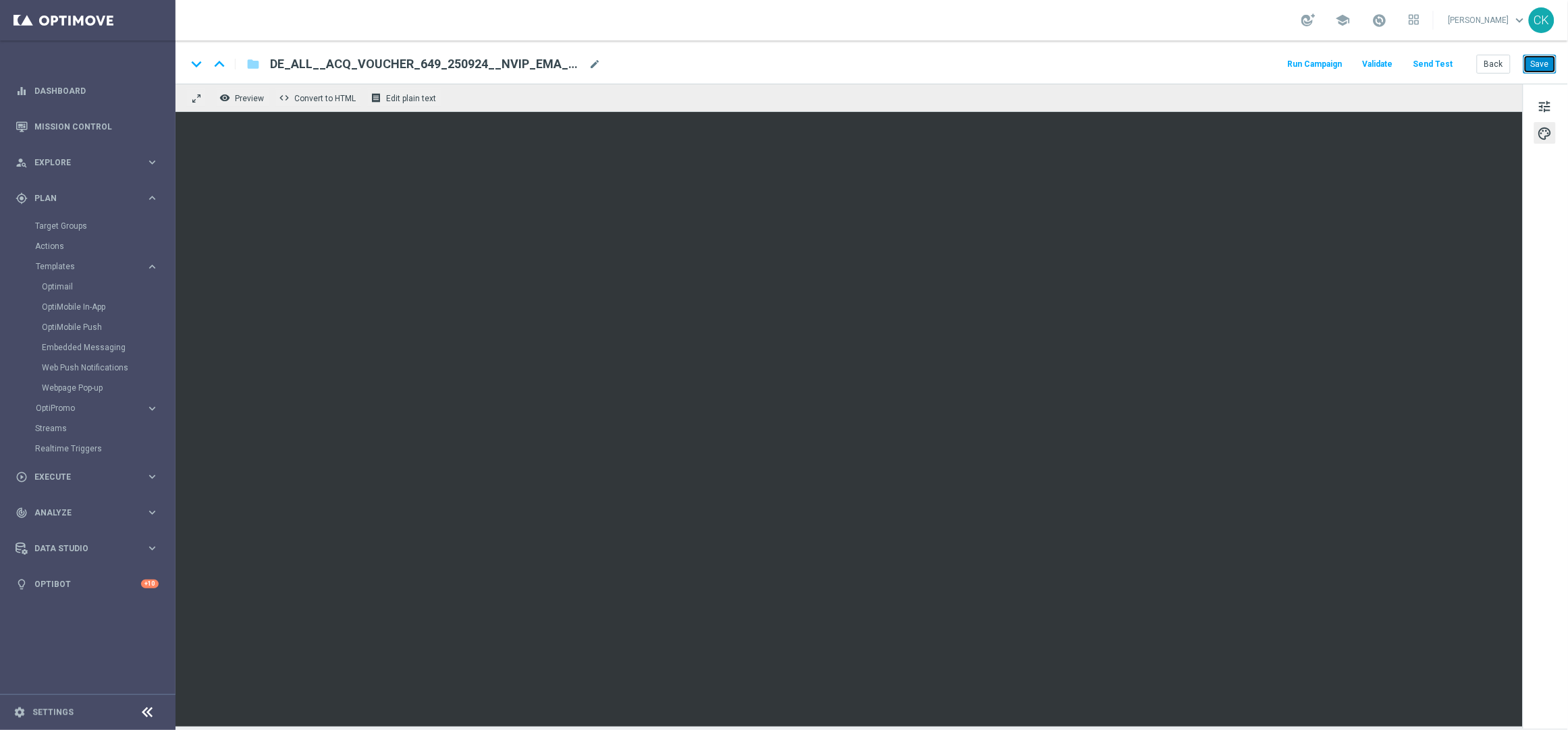
click at [1548, 68] on button "Save" at bounding box center [1540, 64] width 33 height 19
click at [1539, 61] on button "Save" at bounding box center [1540, 64] width 33 height 19
click at [1497, 64] on button "Back" at bounding box center [1494, 64] width 34 height 19
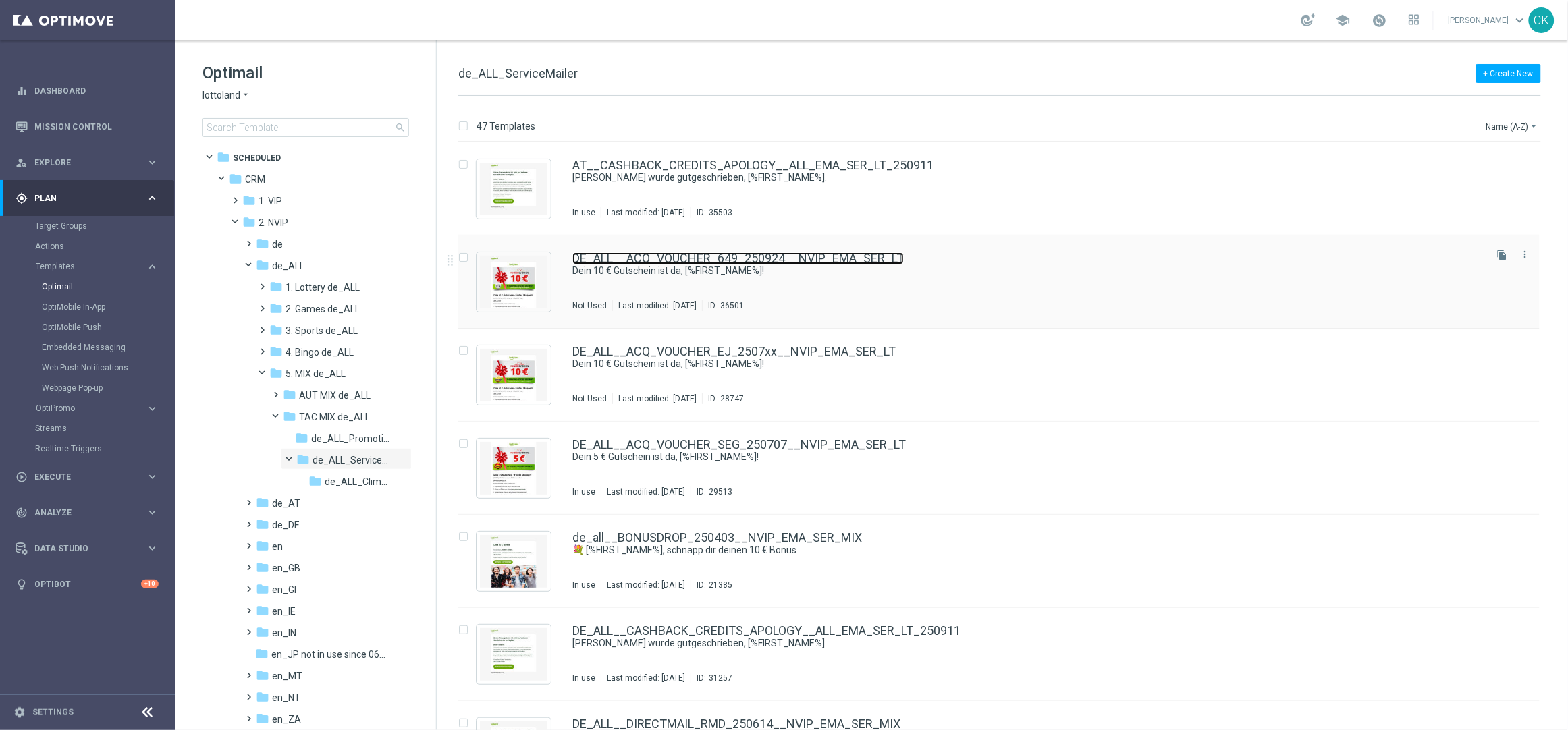
click at [631, 254] on link "DE_ALL__ACQ_VOUCHER_649_250924__NVIP_EMA_SER_LT" at bounding box center [737, 258] width 331 height 13
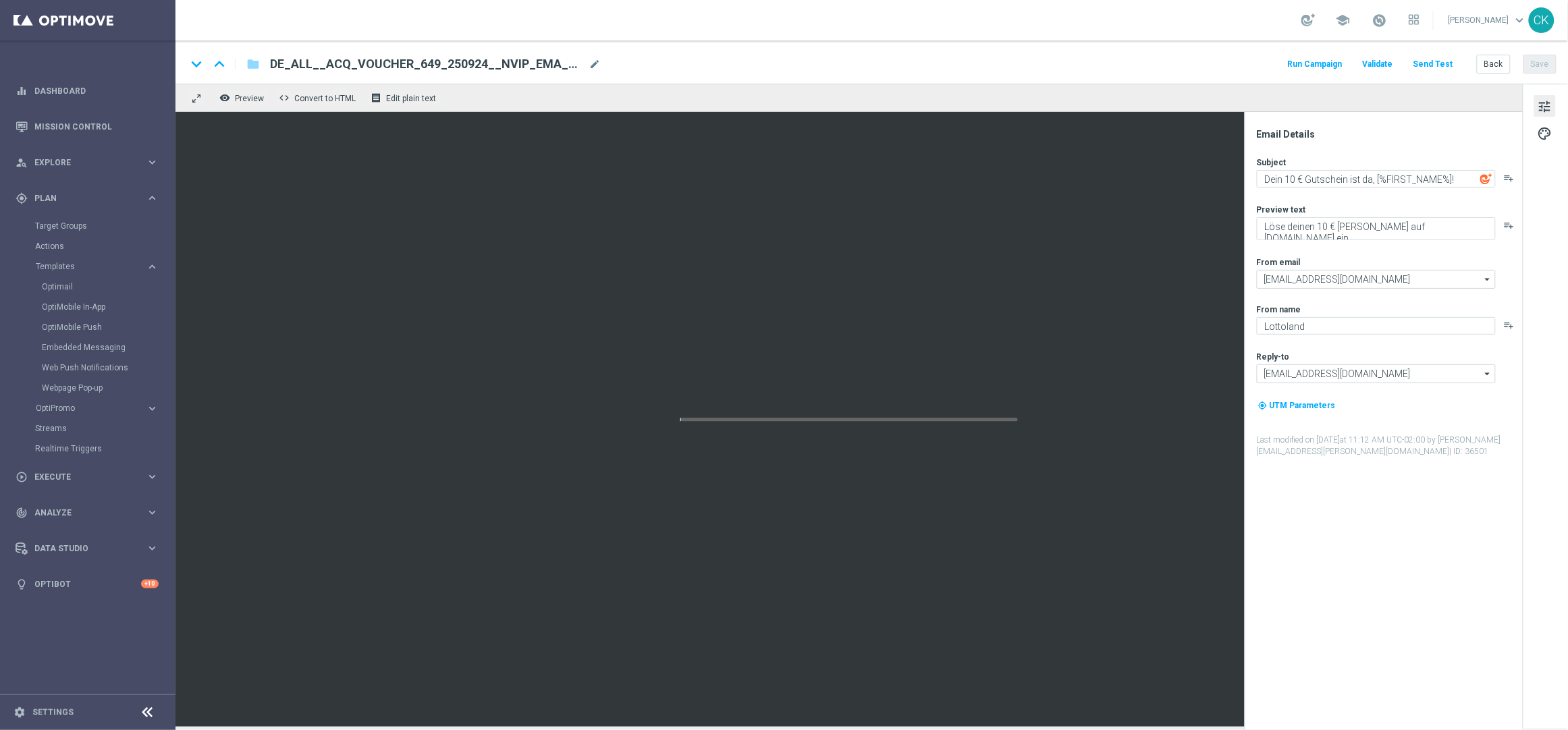
click at [502, 59] on span "DE_ALL__ACQ_VOUCHER_649_250924__NVIP_EMA_SER_LT" at bounding box center [427, 64] width 313 height 16
click at [502, 59] on input "DE_ALL__ACQ_VOUCHER_649_250924__NVIP_EMA_SER_LT" at bounding box center [438, 64] width 335 height 17
click at [1541, 59] on button "Save" at bounding box center [1540, 64] width 33 height 19
click at [1487, 59] on button "Back" at bounding box center [1494, 64] width 34 height 19
